Goal: Task Accomplishment & Management: Manage account settings

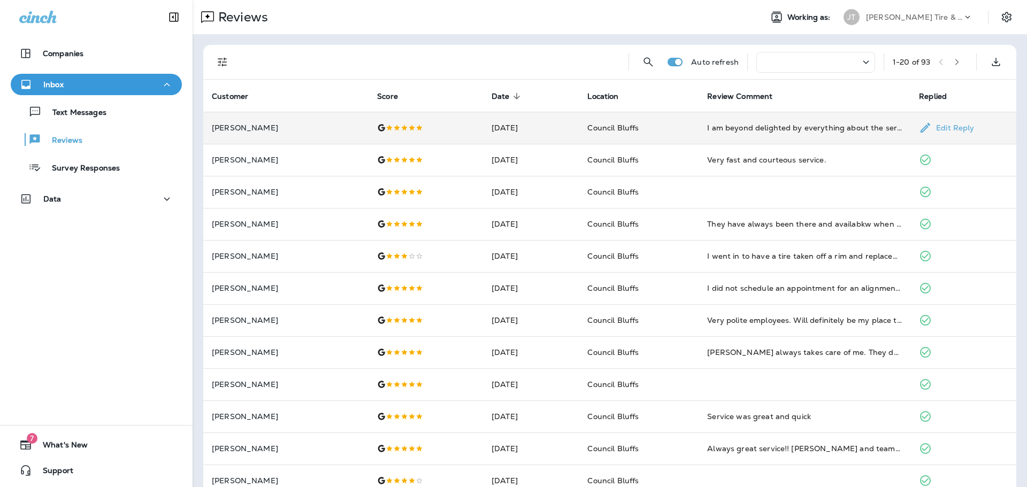
click at [854, 134] on td "I am beyond delighted by everything about the service I received at [PERSON_NAM…" at bounding box center [805, 128] width 212 height 32
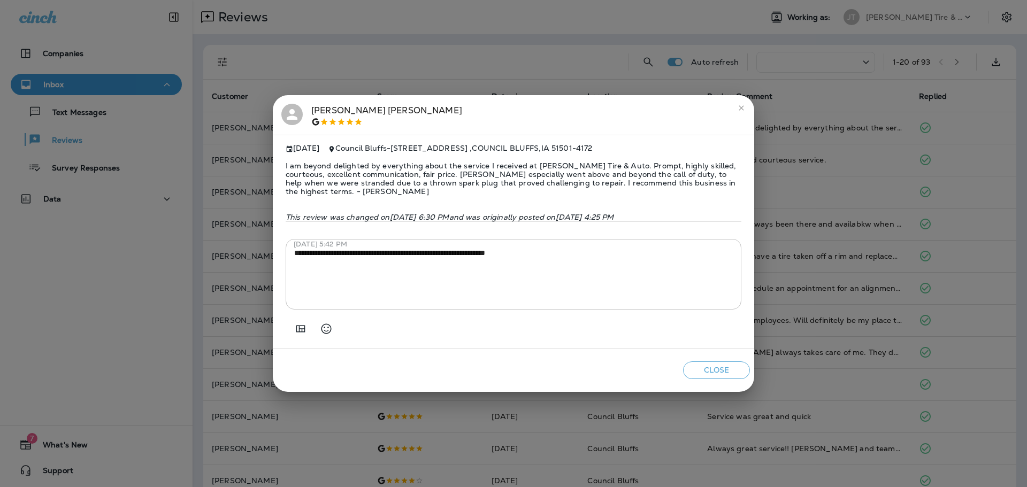
click at [699, 371] on button "Close" at bounding box center [716, 371] width 67 height 18
